Goal: Find contact information: Find contact information

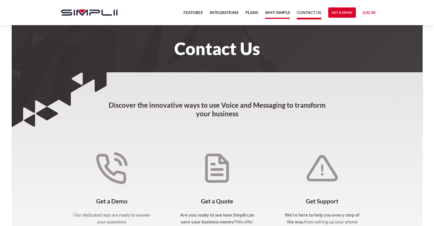
click at [279, 11] on link "Why Simplii" at bounding box center [277, 14] width 25 height 10
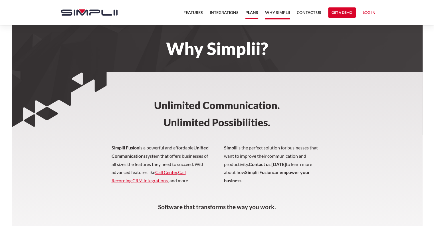
click at [246, 16] on link "Plans" at bounding box center [251, 14] width 13 height 10
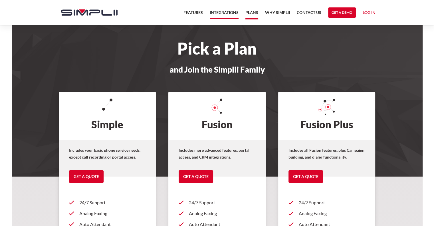
click at [224, 15] on link "Integrations" at bounding box center [224, 14] width 29 height 10
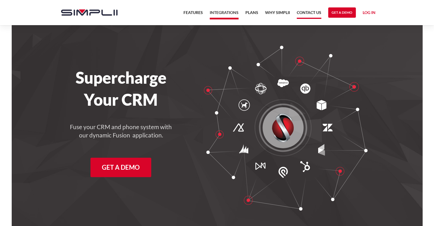
click at [306, 10] on link "Contact US" at bounding box center [309, 14] width 25 height 10
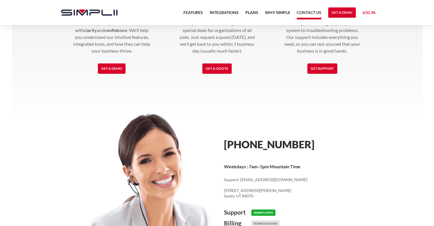
scroll to position [294, 0]
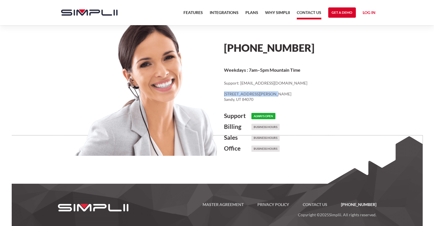
drag, startPoint x: 270, startPoint y: 94, endPoint x: 218, endPoint y: 93, distance: 51.9
click at [218, 93] on div "[PHONE_NUMBER] Weekdays : 7am–5pm Mountain Time Support: [EMAIL_ADDRESS][DOMAIN…" at bounding box center [299, 92] width 165 height 153
copy p "[STREET_ADDRESS][PERSON_NAME]"
click at [331, 131] on div "[PHONE_NUMBER] Weekdays : 7am–5pm Mountain Time Support: [EMAIL_ADDRESS][DOMAIN…" at bounding box center [299, 92] width 165 height 153
